Goal: Task Accomplishment & Management: Use online tool/utility

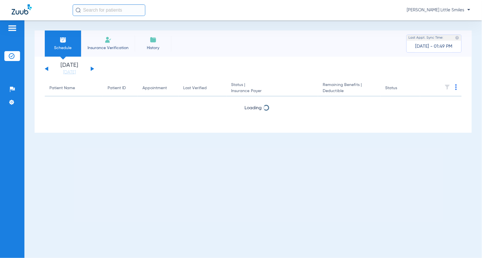
click at [108, 45] on span "Insurance Verification" at bounding box center [108, 48] width 45 height 6
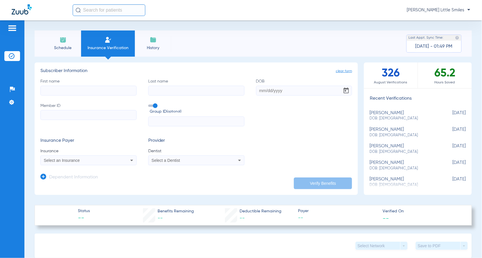
click at [86, 92] on input "First name" at bounding box center [88, 91] width 96 height 10
type input "[DEMOGRAPHIC_DATA]"
type input "downs"
type input "[DATE]"
click at [77, 115] on input "Member ID" at bounding box center [88, 115] width 96 height 10
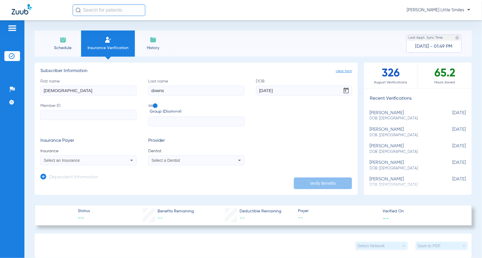
paste input "301802554"
type input "301802554"
click at [72, 159] on span "Select an Insurance" at bounding box center [62, 160] width 36 height 5
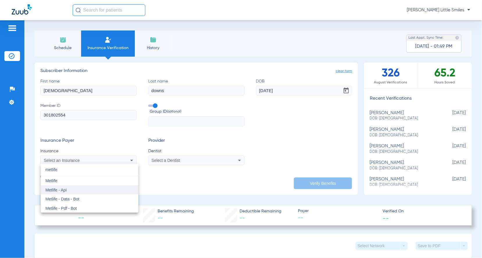
type input "metlife"
click at [69, 188] on mat-option "Metlife - Api" at bounding box center [90, 190] width 98 height 9
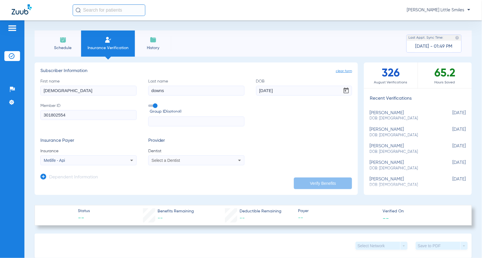
click at [175, 157] on div "Select a Dentist" at bounding box center [197, 160] width 96 height 7
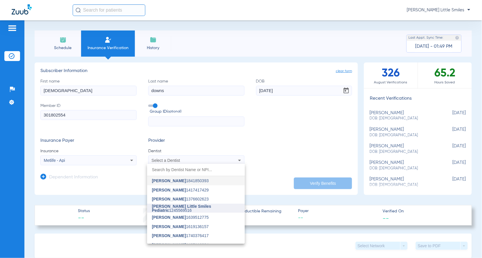
click at [185, 209] on span "[PERSON_NAME] Little Smiles Pediatric" at bounding box center [181, 208] width 59 height 9
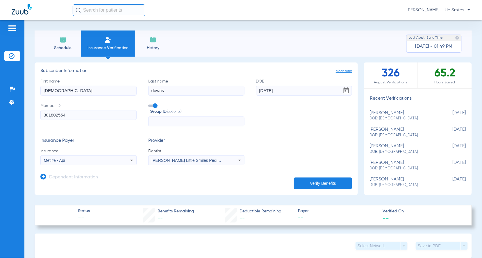
click at [45, 177] on icon at bounding box center [43, 177] width 6 height 6
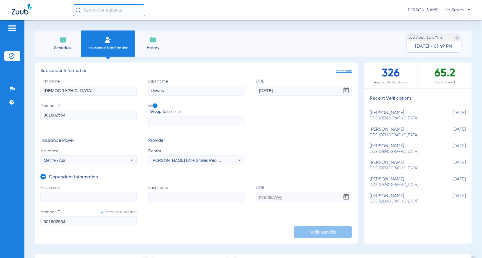
click at [68, 196] on input "First name" at bounding box center [88, 197] width 96 height 10
type input "[PERSON_NAME]"
type input "downs"
type input "[DATE]"
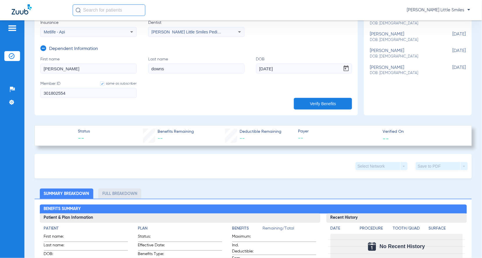
scroll to position [145, 0]
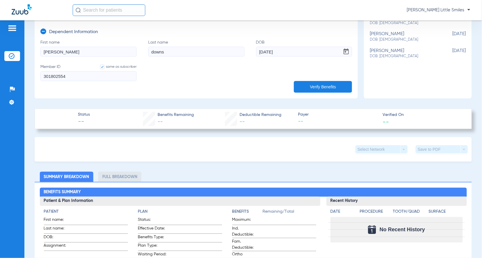
click at [301, 85] on button "Verify Benefits" at bounding box center [323, 87] width 58 height 12
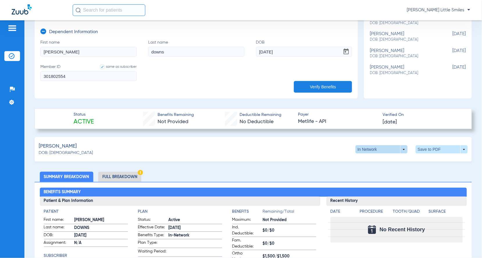
click at [380, 147] on span at bounding box center [382, 150] width 14 height 14
click at [367, 160] on span "Out of Network" at bounding box center [368, 161] width 27 height 4
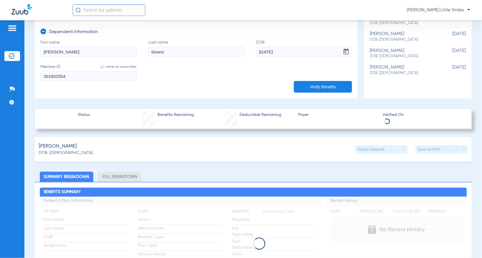
click at [425, 150] on div "Save to PDF arrow_drop_down" at bounding box center [442, 149] width 52 height 8
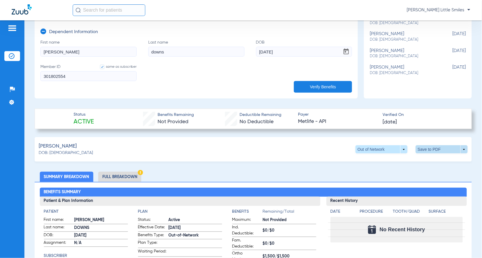
click at [424, 148] on span at bounding box center [442, 149] width 52 height 8
click at [388, 159] on span "Save to PDF" at bounding box center [393, 161] width 23 height 4
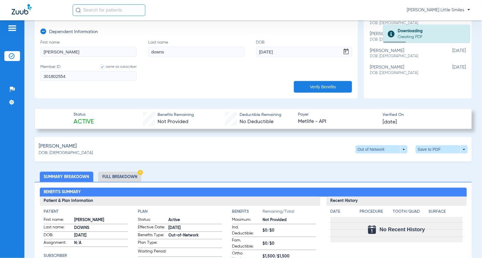
click at [123, 175] on li "Full Breakdown" at bounding box center [119, 177] width 43 height 10
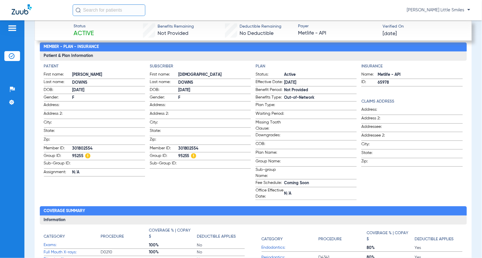
scroll to position [0, 0]
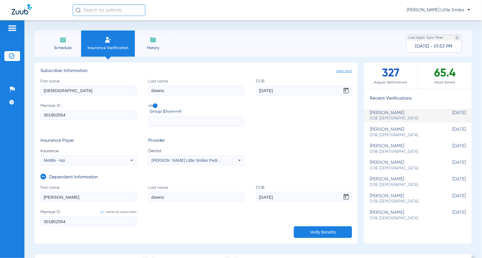
click at [70, 199] on input "[PERSON_NAME]" at bounding box center [88, 197] width 96 height 10
type input "[PERSON_NAME]"
type input "[DATE]"
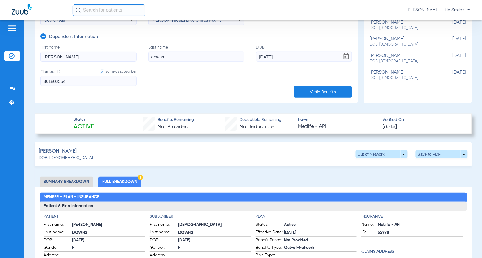
scroll to position [145, 0]
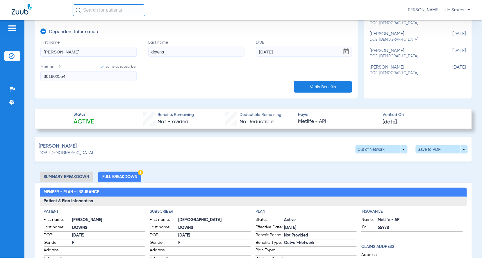
click at [302, 86] on button "Verify Benefits" at bounding box center [323, 87] width 58 height 12
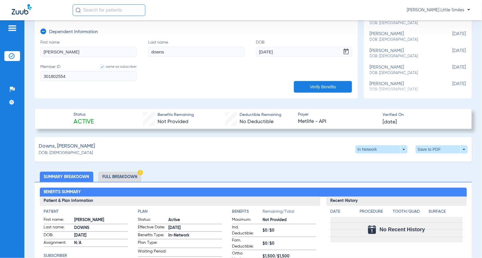
click at [118, 173] on li "Full Breakdown" at bounding box center [119, 177] width 43 height 10
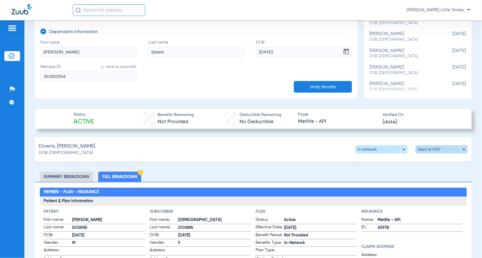
click at [435, 149] on span at bounding box center [442, 150] width 14 height 14
click at [394, 163] on button "insert_drive_file Save to PDF" at bounding box center [387, 161] width 44 height 12
